Goal: Transaction & Acquisition: Purchase product/service

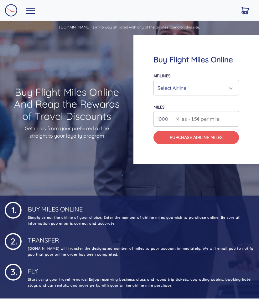
click at [205, 88] on div "Select Airline" at bounding box center [193, 88] width 73 height 12
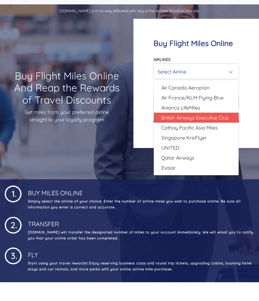
scroll to position [18, 0]
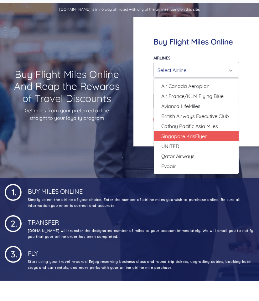
click at [201, 136] on span "Singapore KrisFlyer" at bounding box center [183, 136] width 45 height 8
select select "Singapore KrisFlyer"
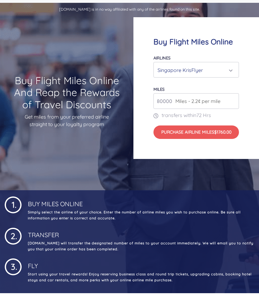
click at [171, 102] on input "80000" at bounding box center [195, 101] width 85 height 16
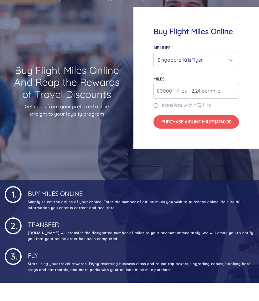
scroll to position [23, 0]
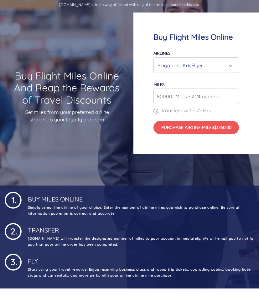
click at [170, 95] on input "80000" at bounding box center [195, 96] width 85 height 16
drag, startPoint x: 170, startPoint y: 95, endPoint x: 153, endPoint y: 94, distance: 17.5
click at [153, 94] on input "80000" at bounding box center [195, 96] width 85 height 16
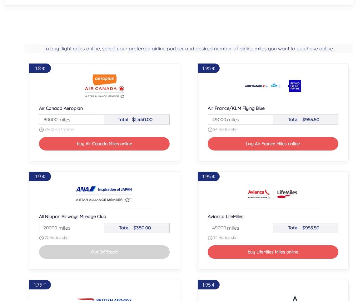
scroll to position [0, 0]
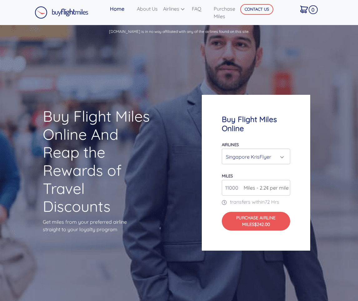
drag, startPoint x: 239, startPoint y: 186, endPoint x: 213, endPoint y: 185, distance: 25.4
click at [213, 186] on div "Buy Flight Miles Online Airlines Air Canada Aeroplan Air France/KLM Flying Blue…" at bounding box center [256, 172] width 108 height 155
type input "94000"
